Goal: Task Accomplishment & Management: Use online tool/utility

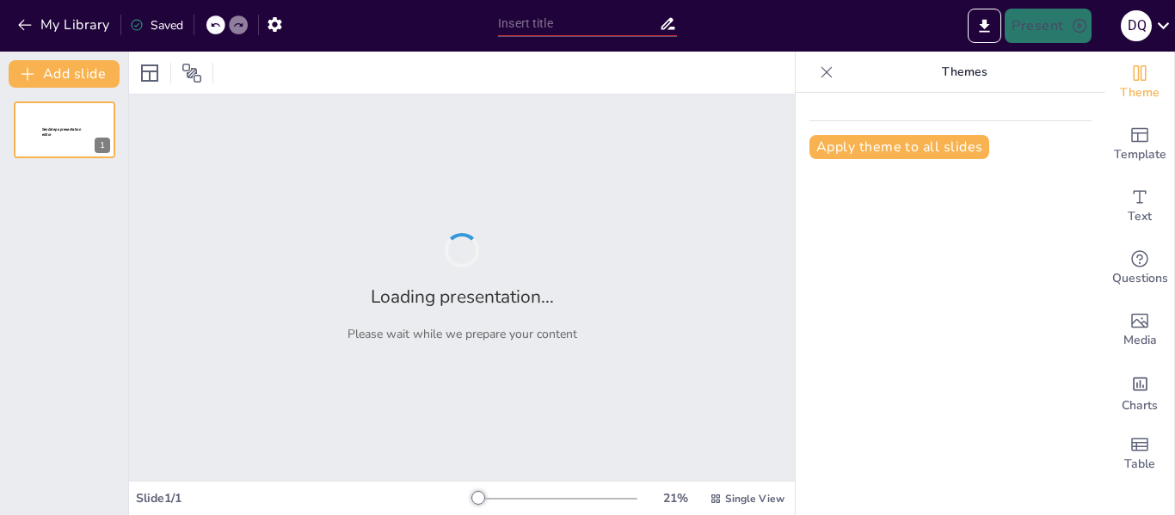
type input "Estrategias Intervencionistas Efectivas en el Manejo de Cálculos Biliares"
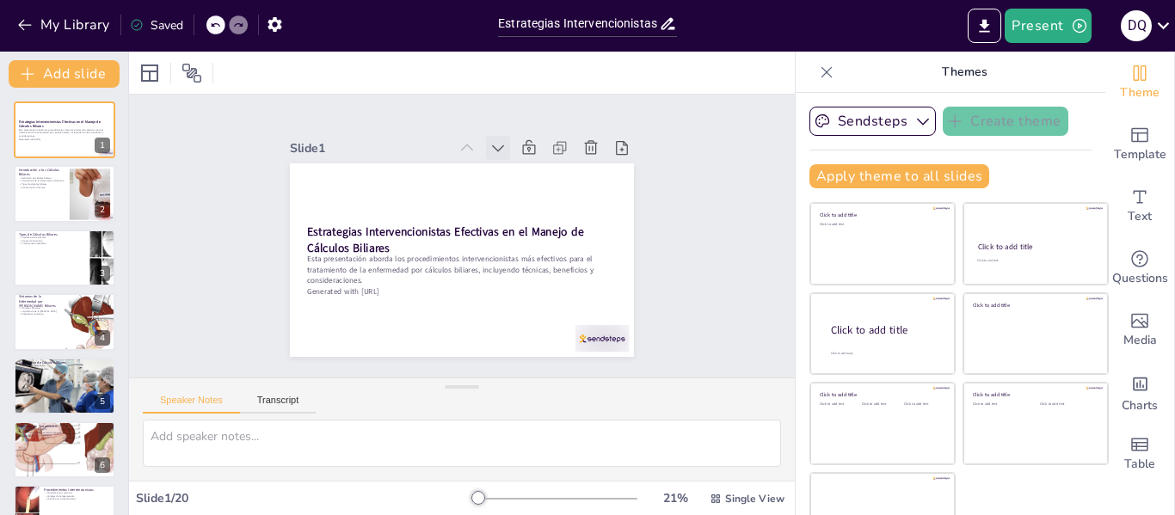
click at [513, 152] on icon at bounding box center [524, 163] width 22 height 22
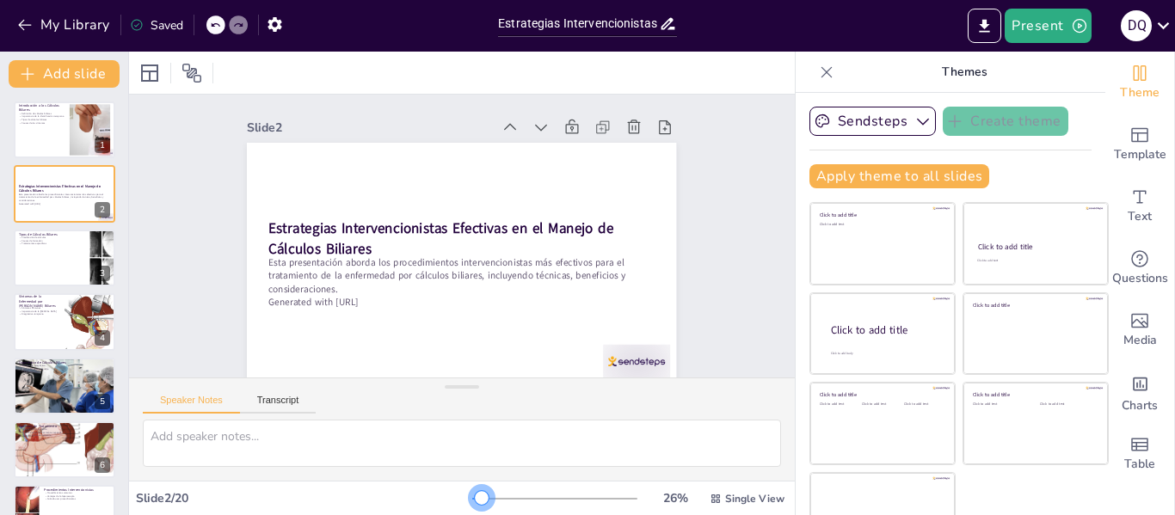
click at [475, 500] on div at bounding box center [482, 498] width 14 height 14
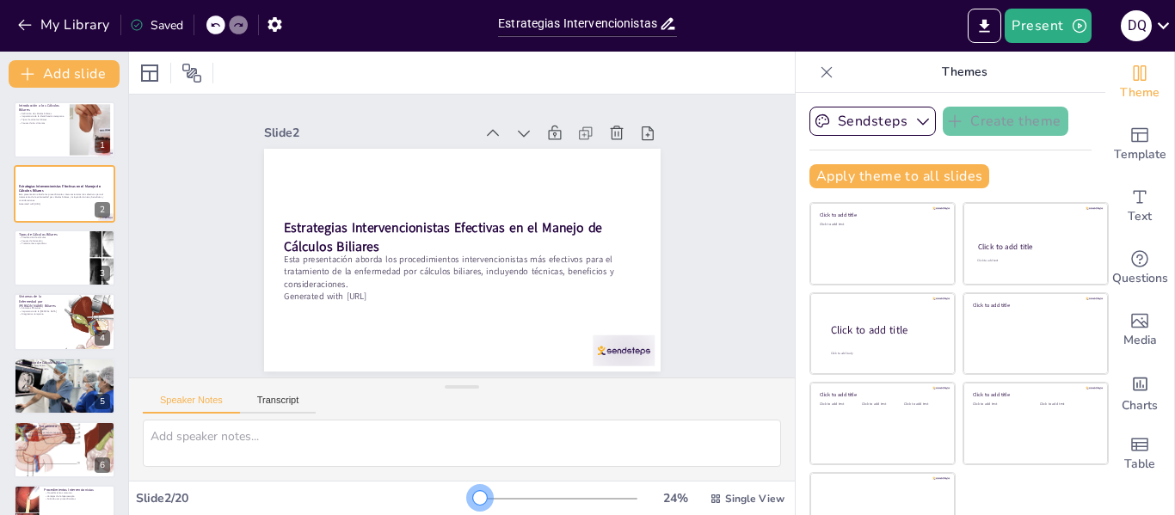
click at [473, 500] on div at bounding box center [480, 498] width 14 height 14
click at [565, 266] on icon at bounding box center [575, 276] width 21 height 21
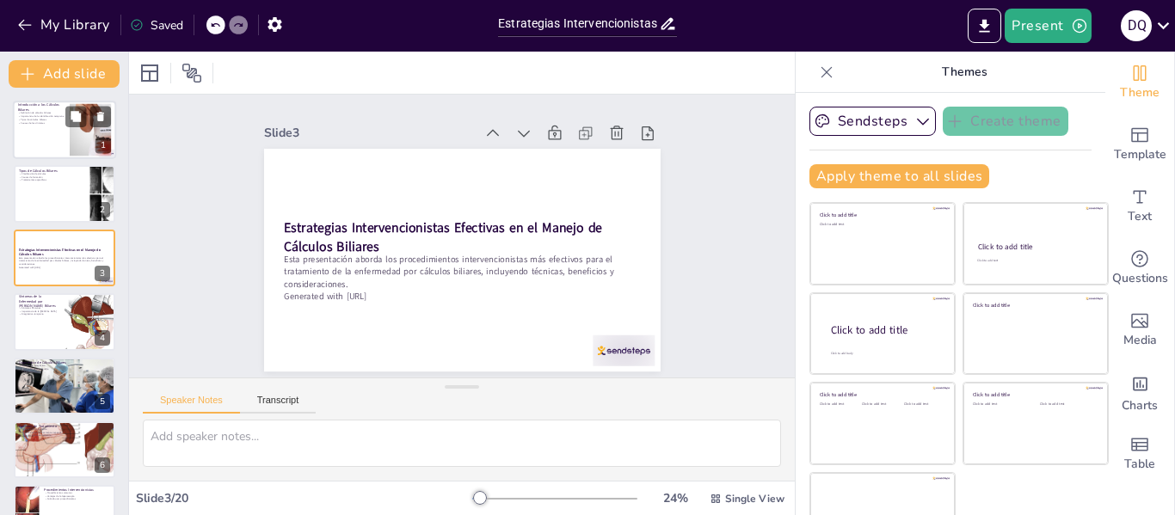
click at [42, 117] on p "Importancia de la identificación temprana" at bounding box center [41, 116] width 46 height 3
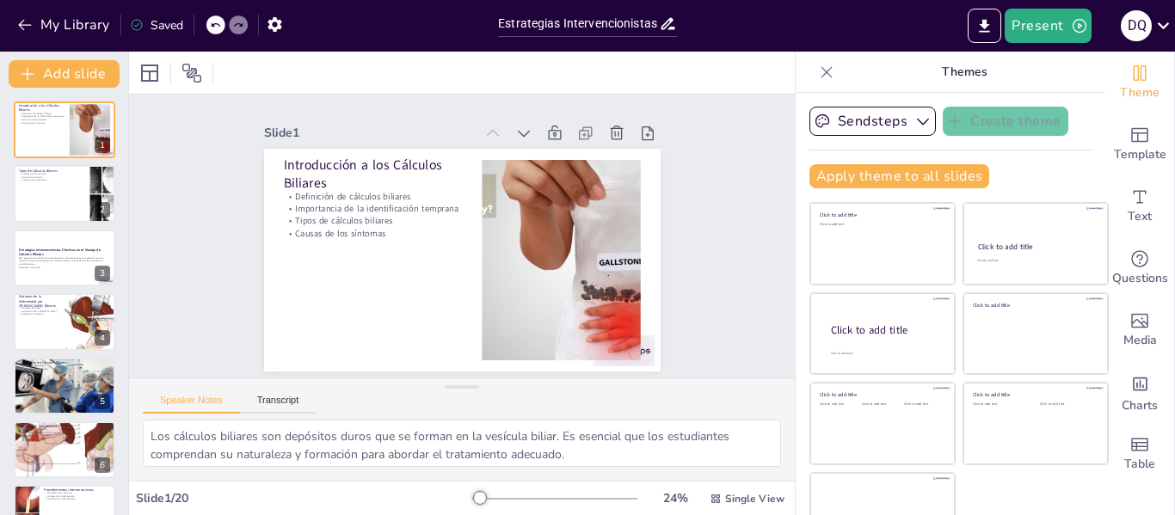
click at [46, 185] on div at bounding box center [64, 194] width 103 height 59
type textarea "Es importante que los estudiantes comprendan la clasificación de los cálculos b…"
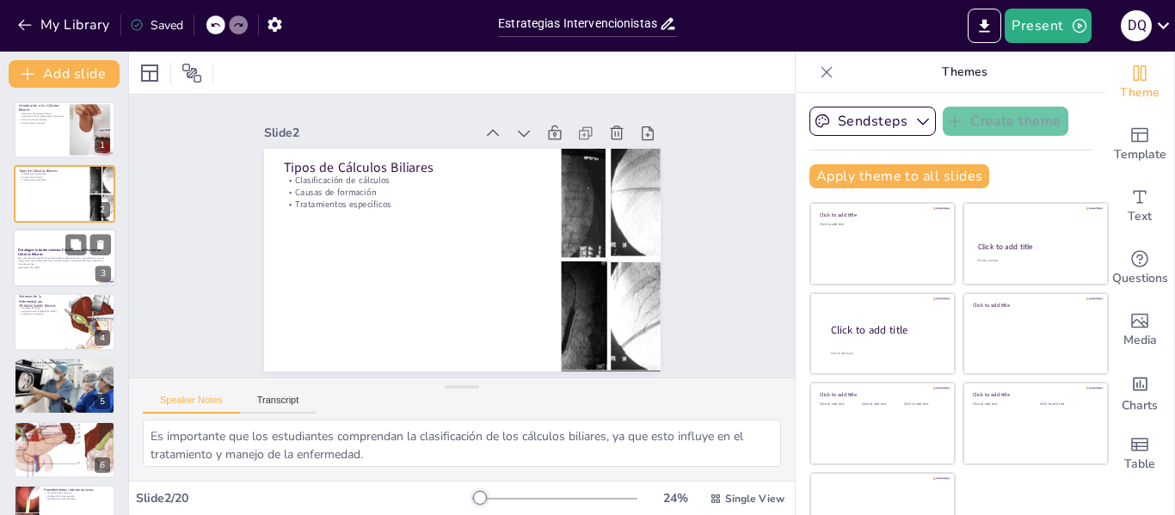
click at [46, 262] on p "Esta presentación aborda los procedimientos intervencionistas más efectivos par…" at bounding box center [64, 260] width 93 height 9
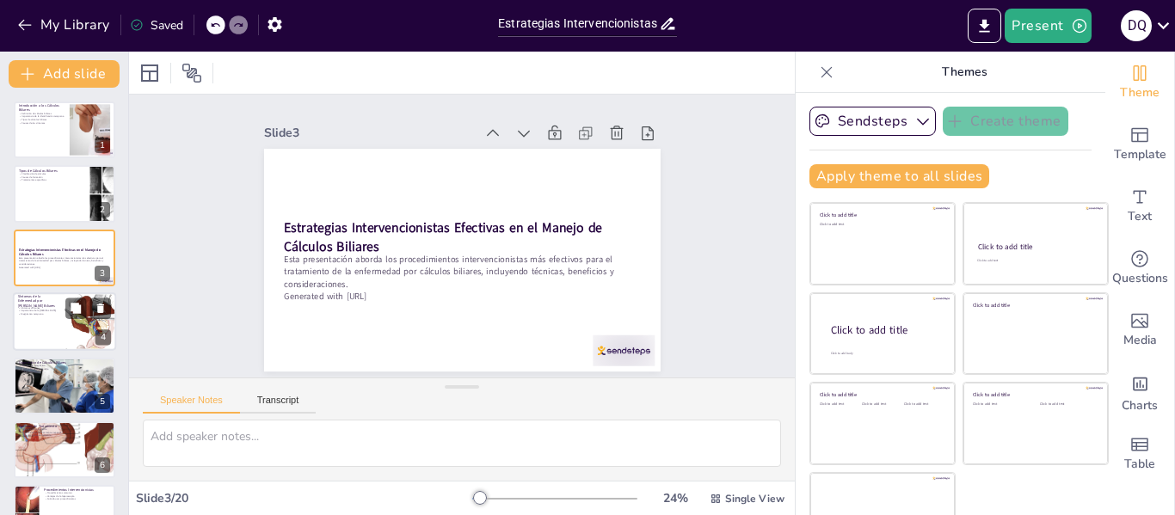
click at [77, 342] on div at bounding box center [91, 322] width 52 height 59
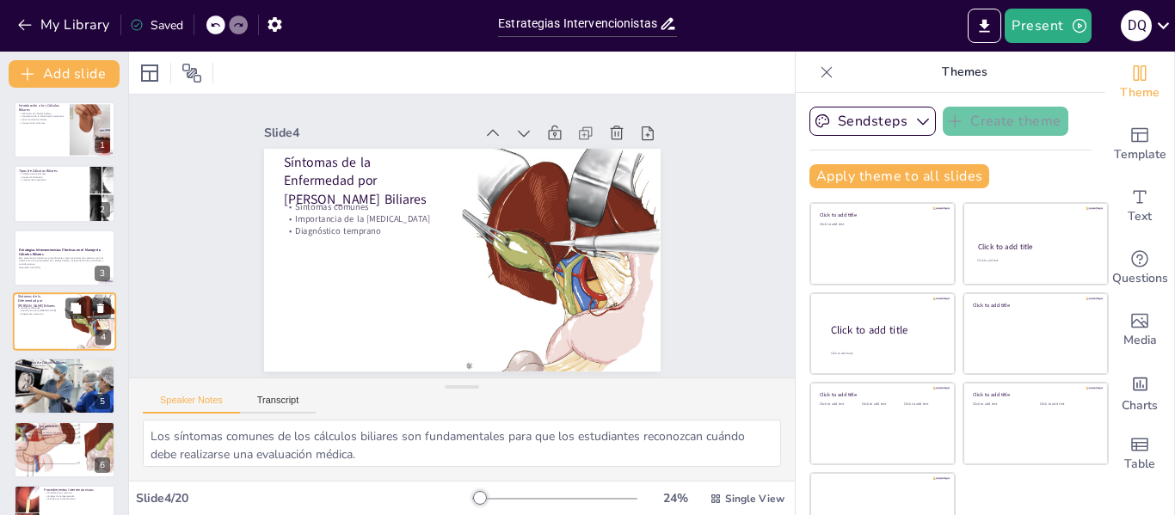
scroll to position [21, 0]
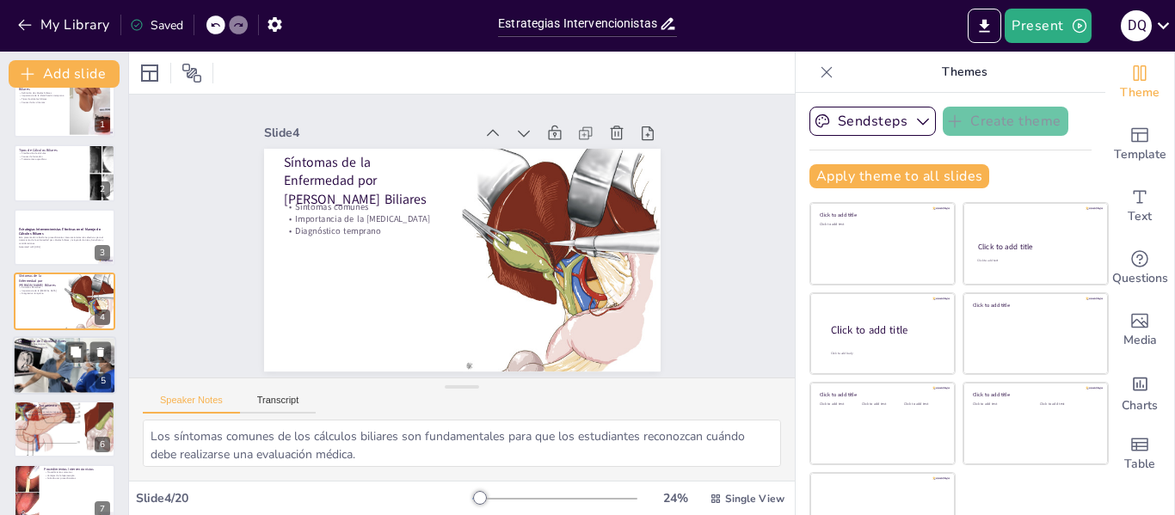
click at [40, 367] on div at bounding box center [64, 365] width 103 height 59
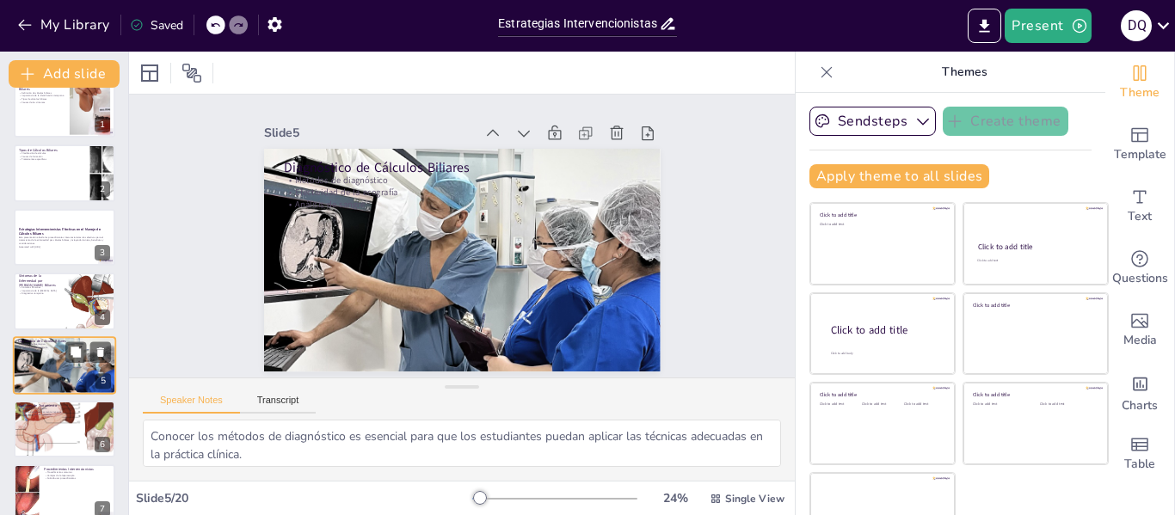
scroll to position [84, 0]
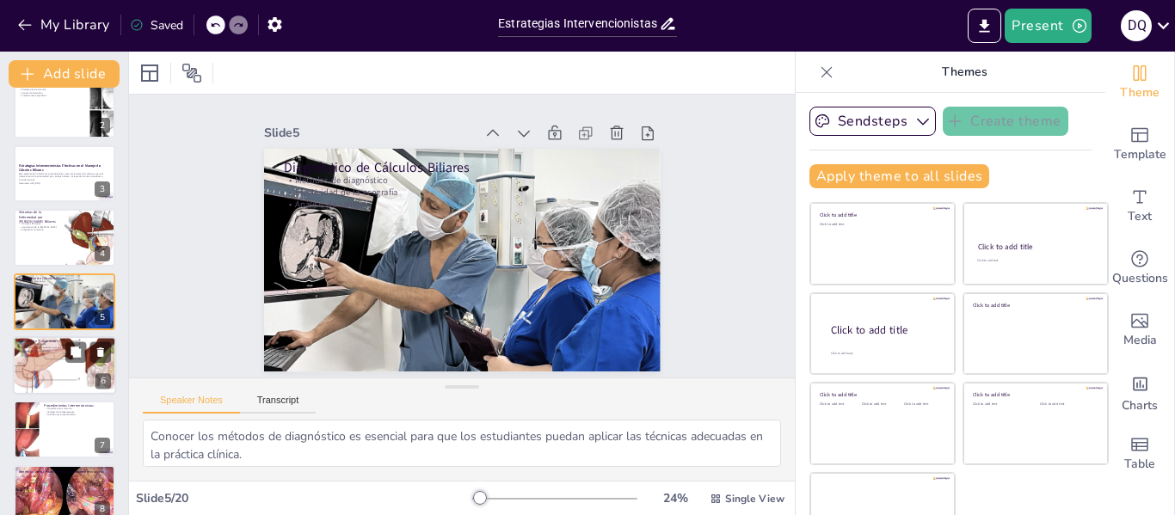
click at [43, 365] on div at bounding box center [64, 365] width 119 height 59
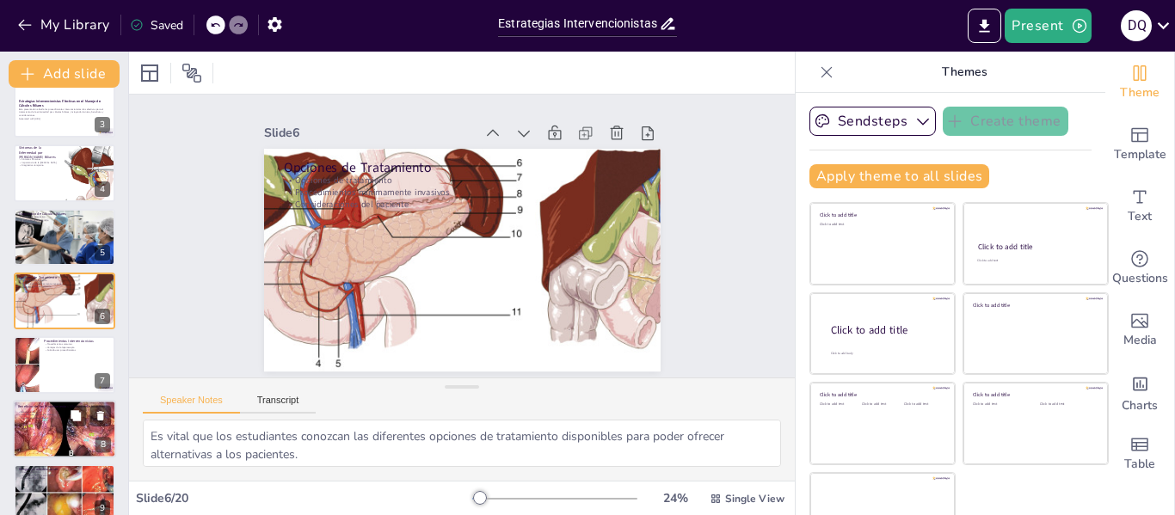
click at [54, 418] on p "Impacto en la recuperación" at bounding box center [64, 417] width 93 height 3
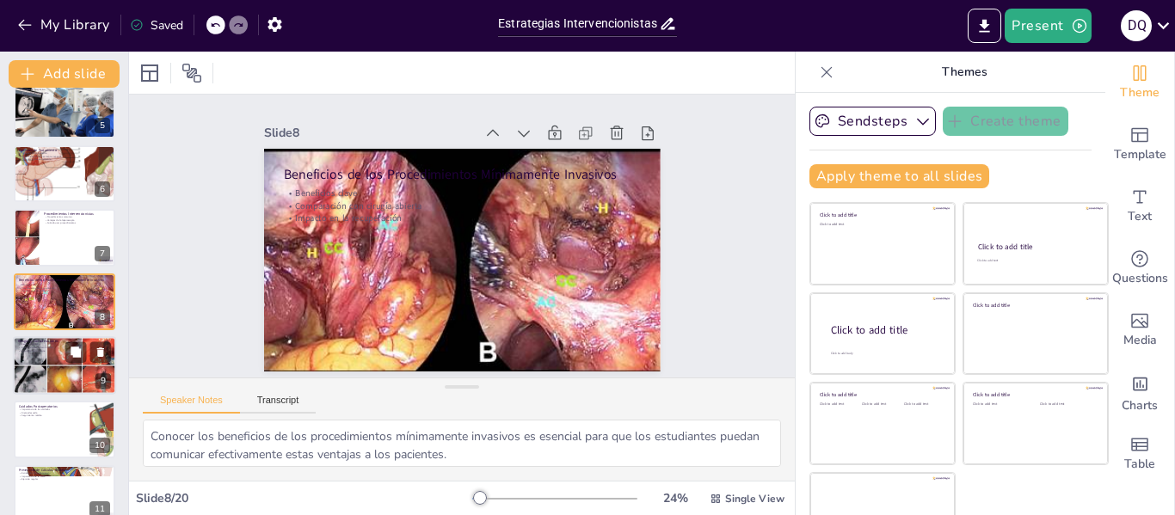
click at [46, 363] on div at bounding box center [64, 366] width 103 height 68
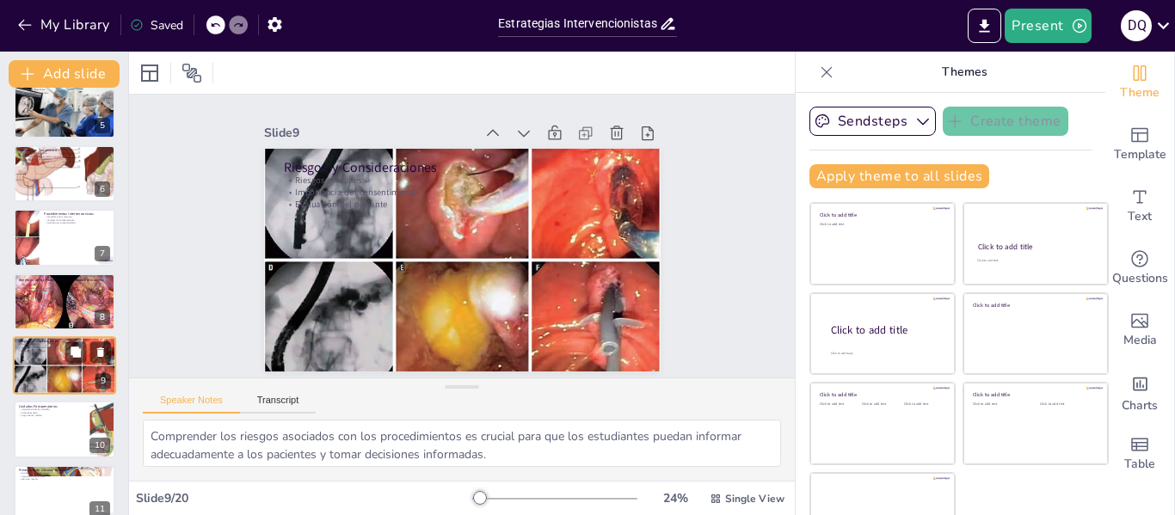
scroll to position [341, 0]
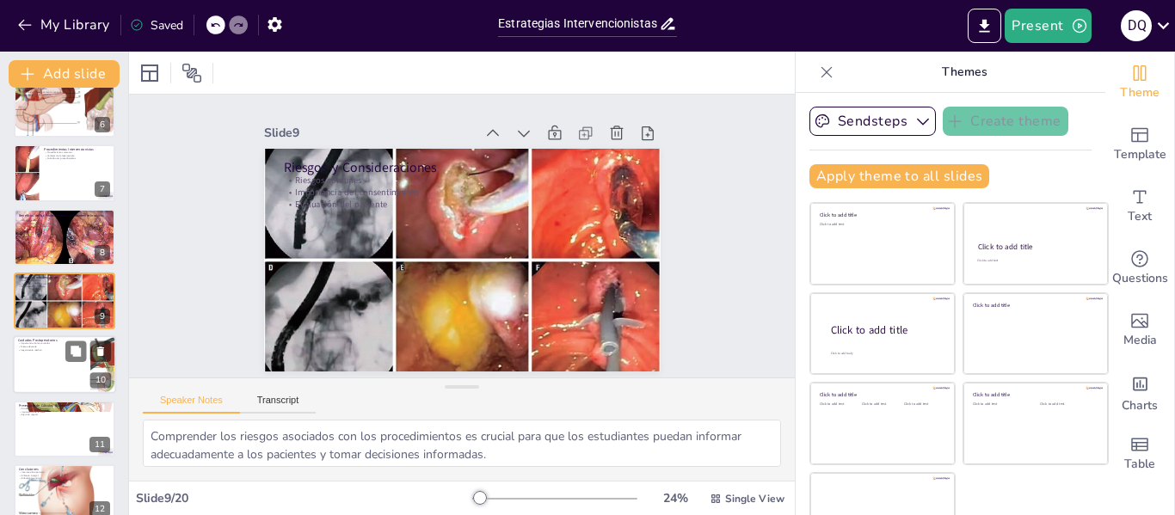
click at [51, 379] on div at bounding box center [64, 365] width 103 height 59
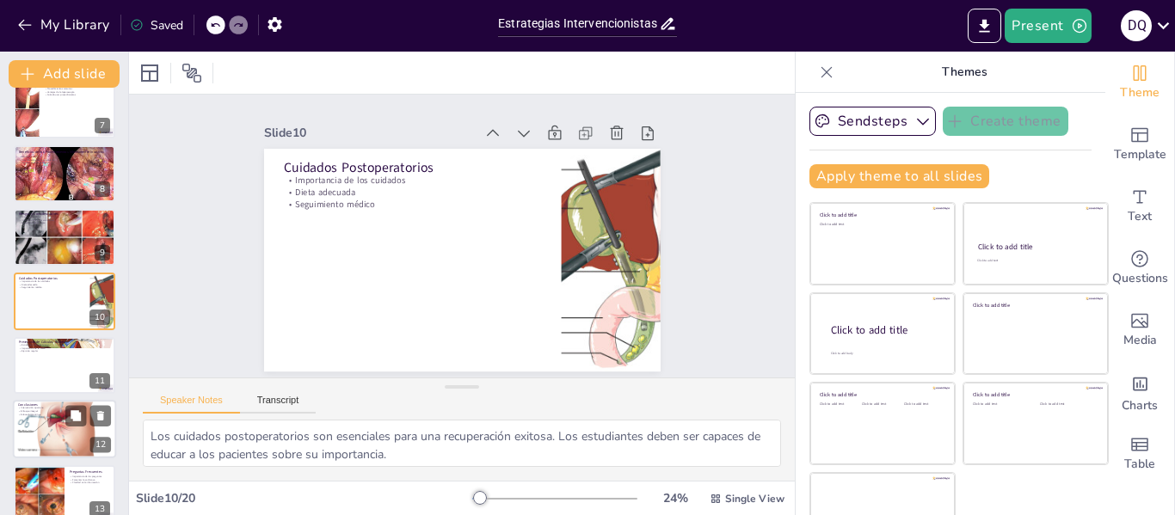
click at [51, 410] on p "Enfoque integral" at bounding box center [64, 411] width 93 height 3
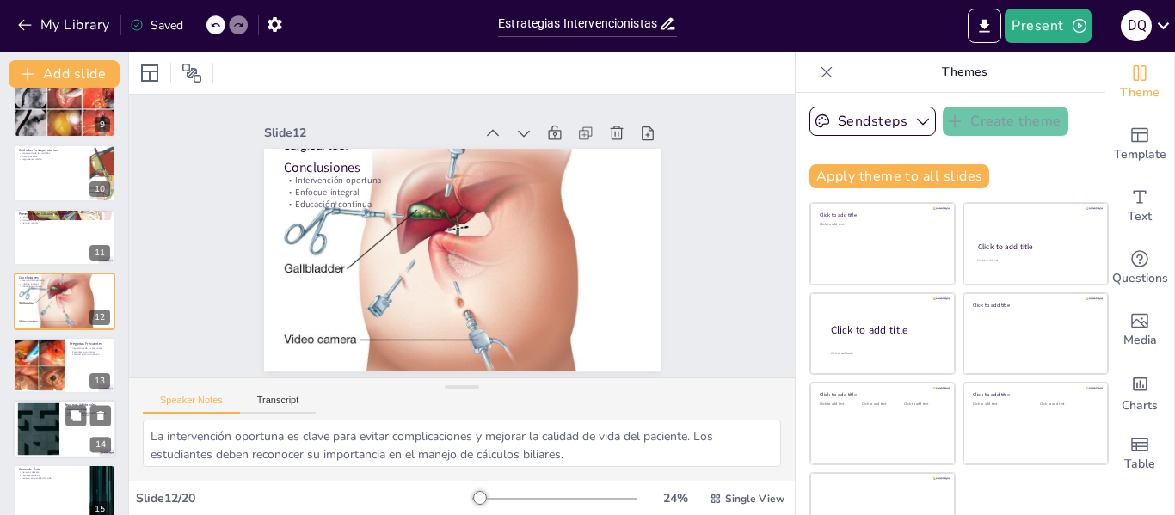
click at [51, 436] on div at bounding box center [38, 430] width 93 height 52
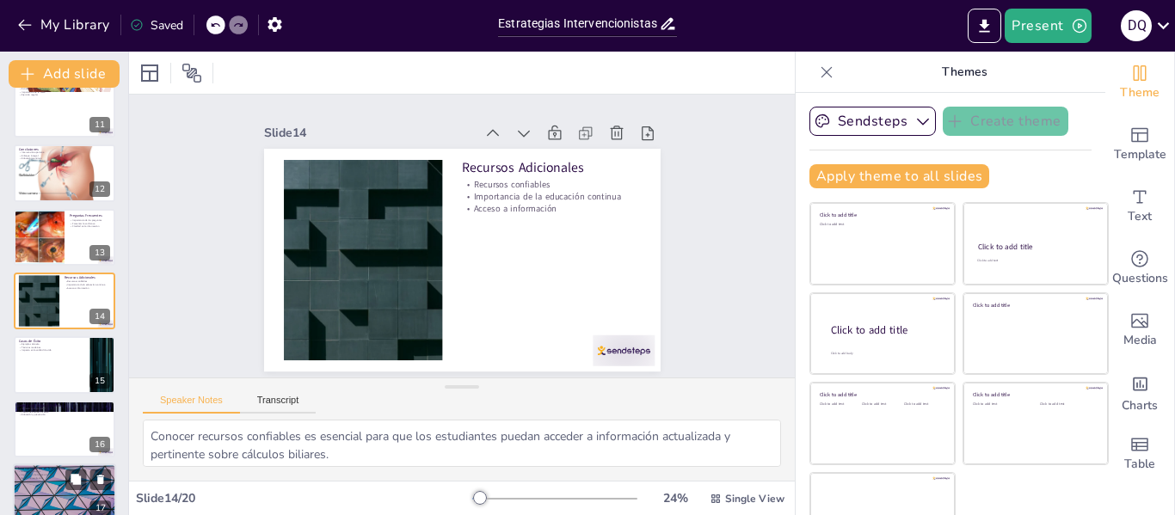
click at [51, 478] on p "Mejora de resultados" at bounding box center [64, 478] width 93 height 3
type textarea "Conocer las nuevas tecnologías es esencial para que los estudiantes puedan apli…"
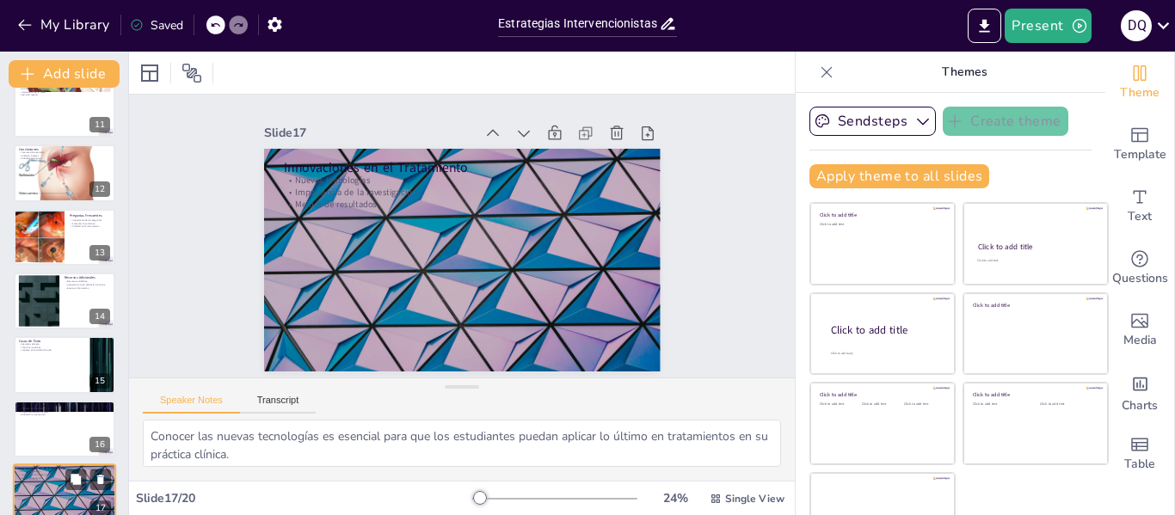
scroll to position [853, 0]
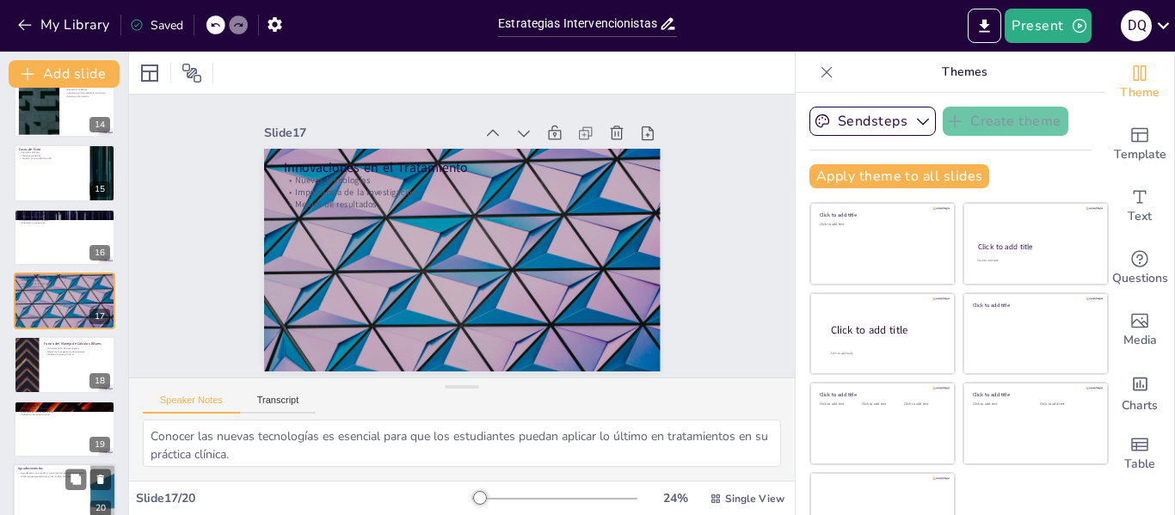
click at [51, 504] on div at bounding box center [64, 493] width 103 height 59
